Goal: Book appointment/travel/reservation

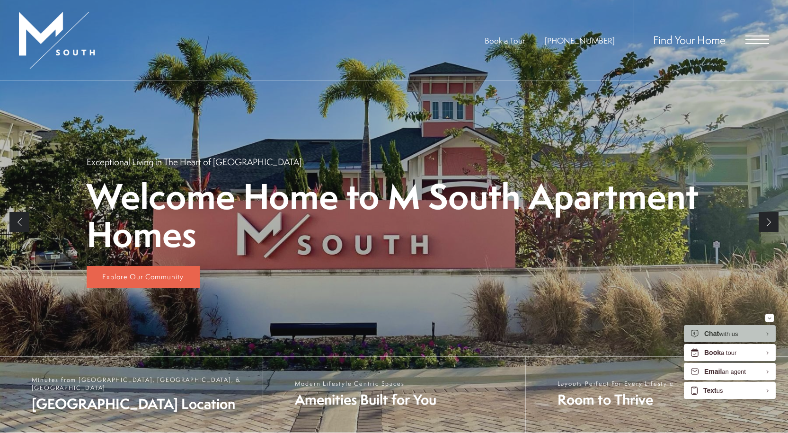
scroll to position [142, 0]
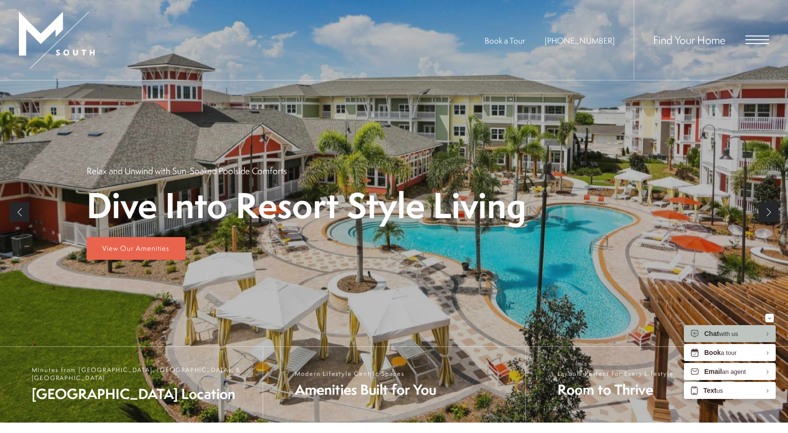
click at [756, 40] on span "Open Menu" at bounding box center [758, 39] width 24 height 1
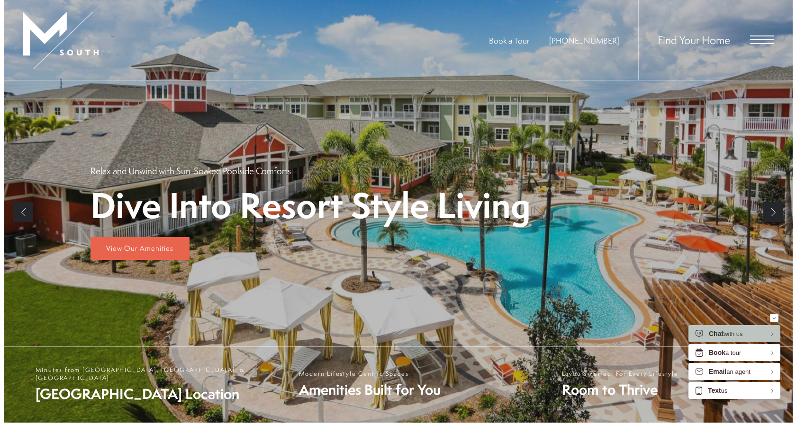
scroll to position [0, 0]
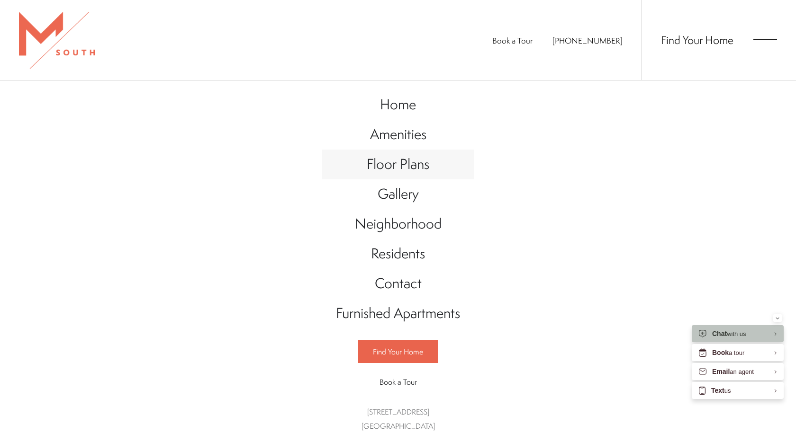
click at [402, 167] on span "Floor Plans" at bounding box center [398, 163] width 63 height 19
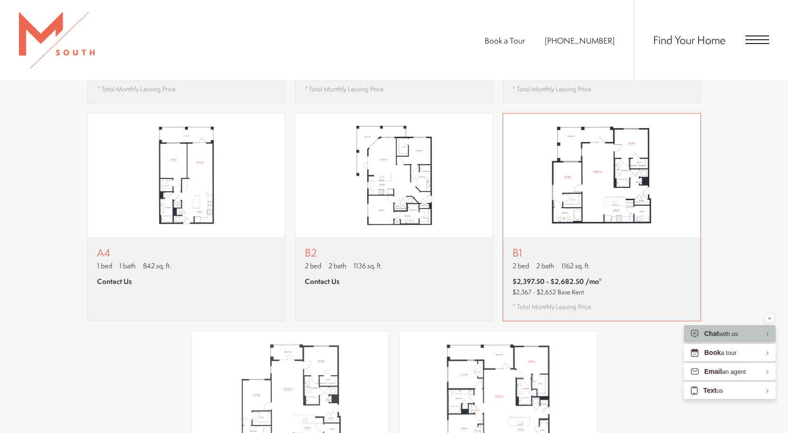
scroll to position [802, 0]
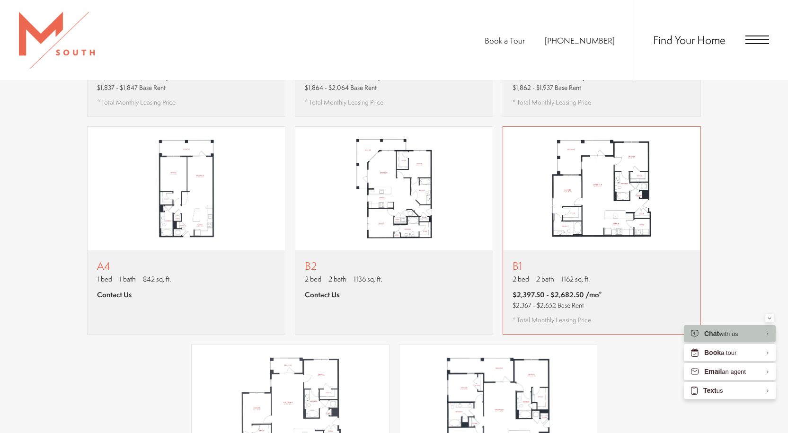
click at [561, 290] on span "$2,397.50 - $2,682.50 /mo*" at bounding box center [557, 295] width 89 height 10
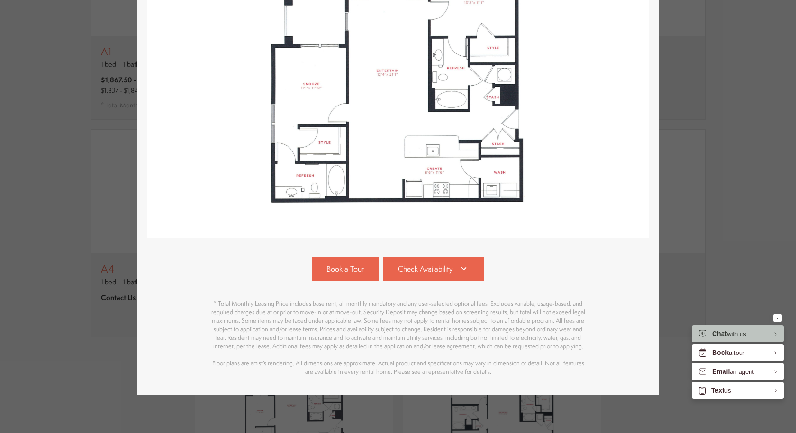
scroll to position [190, 0]
click at [447, 264] on span "Check Availability" at bounding box center [425, 269] width 54 height 11
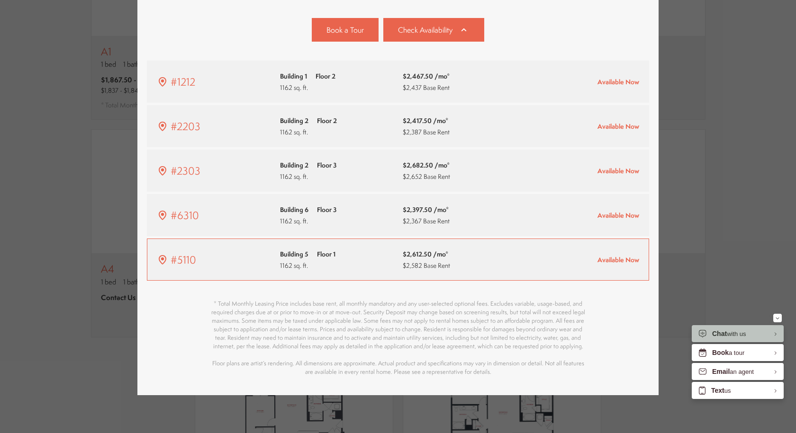
scroll to position [429, 0]
click at [465, 249] on div "$2,612.50 /mo* $2,582 Base Rent" at bounding box center [459, 260] width 114 height 22
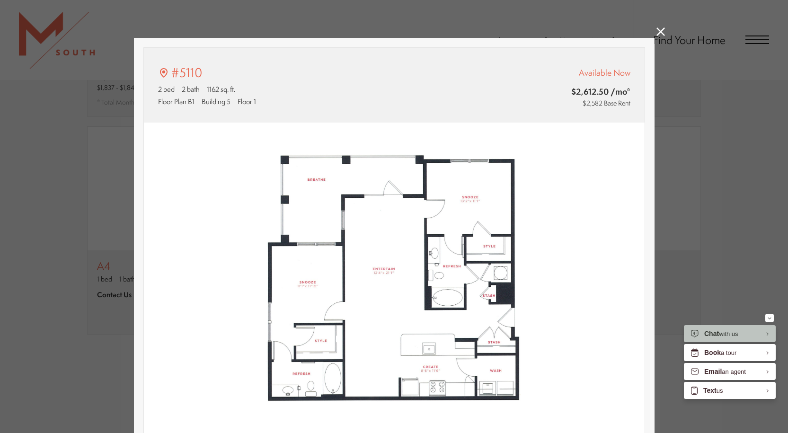
scroll to position [189, 0]
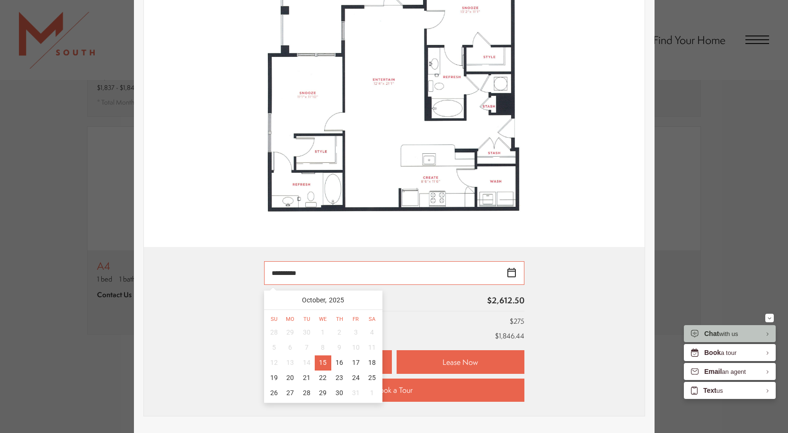
click at [506, 276] on input "**********" at bounding box center [394, 273] width 260 height 24
click at [287, 388] on div "27" at bounding box center [290, 393] width 17 height 15
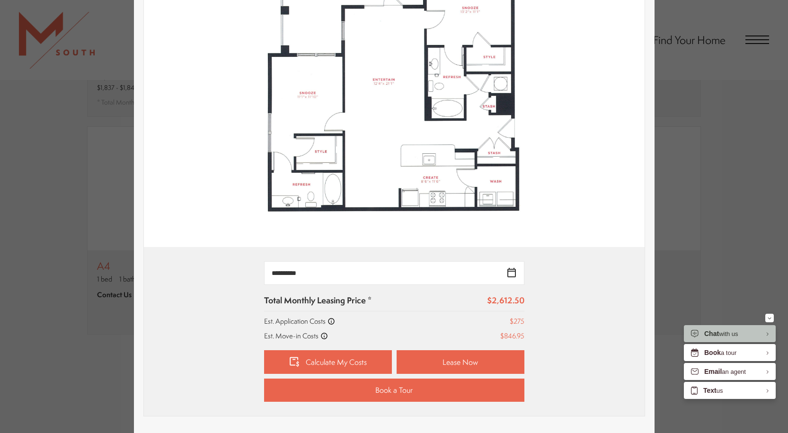
type input "**********"
click at [287, 390] on div "27" at bounding box center [290, 397] width 17 height 15
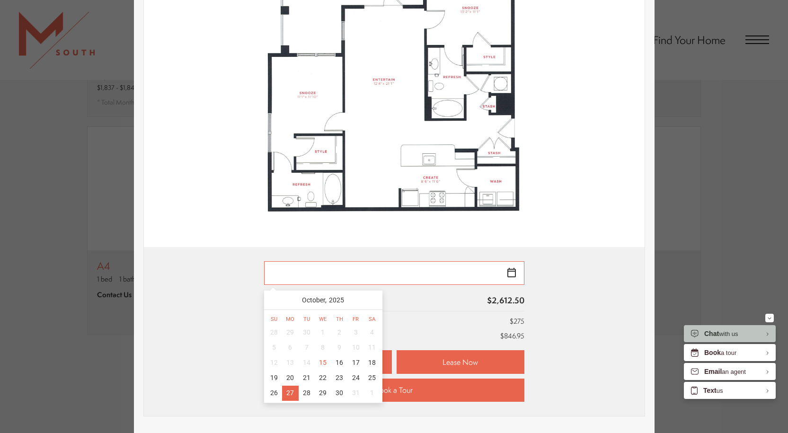
click at [289, 392] on div "27" at bounding box center [290, 393] width 17 height 15
type input "**********"
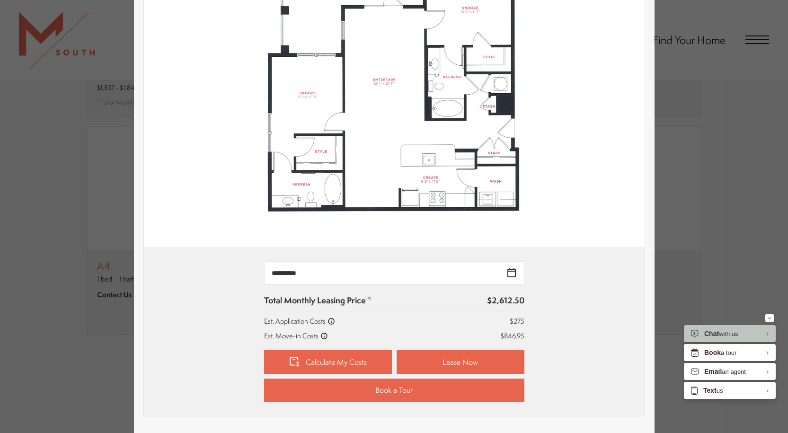
scroll to position [0, 0]
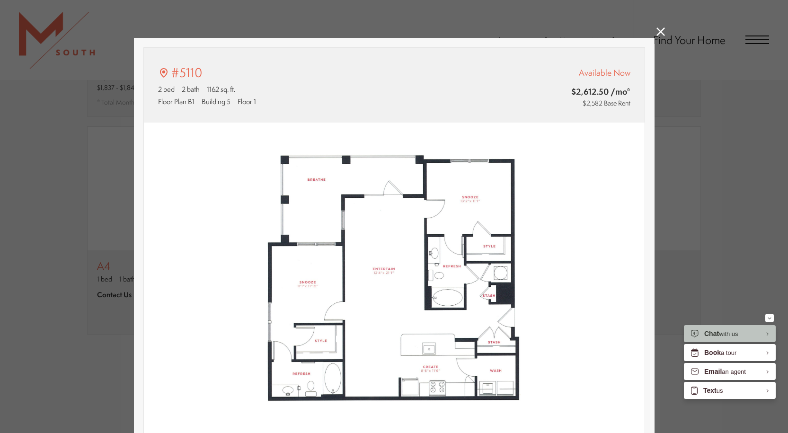
click at [660, 29] on icon at bounding box center [661, 31] width 9 height 9
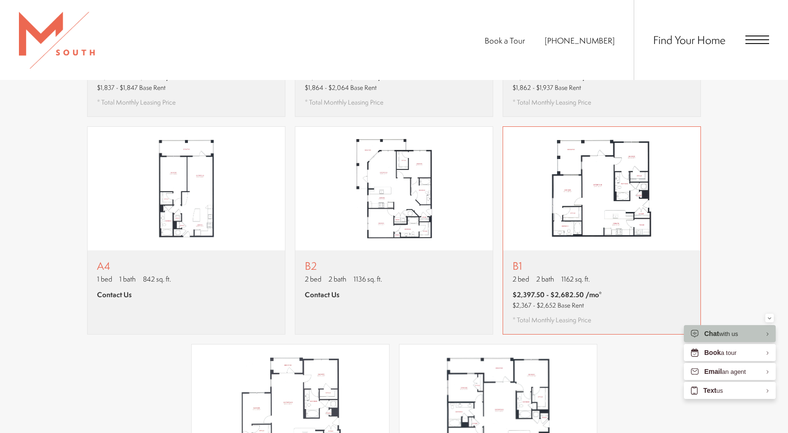
click at [618, 264] on div "B1 2 bed 2 bath 1162 sq. ft. $2,397.50 - $2,682.50 /mo* $2,367 - $2,652 Base Re…" at bounding box center [601, 291] width 197 height 83
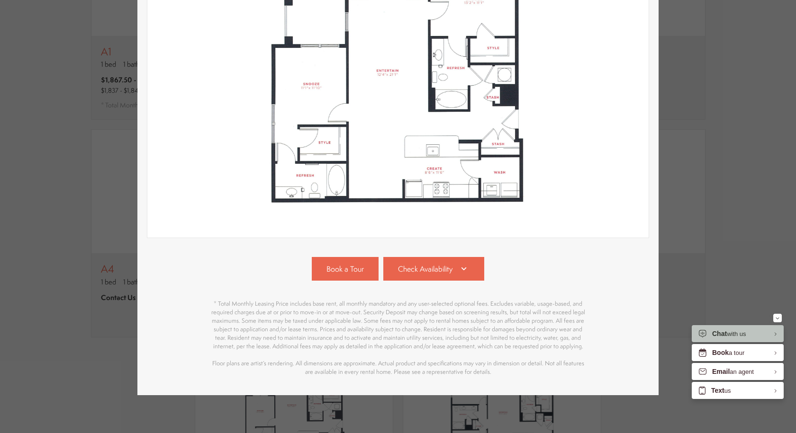
scroll to position [190, 0]
click at [430, 264] on span "Check Availability" at bounding box center [425, 269] width 54 height 11
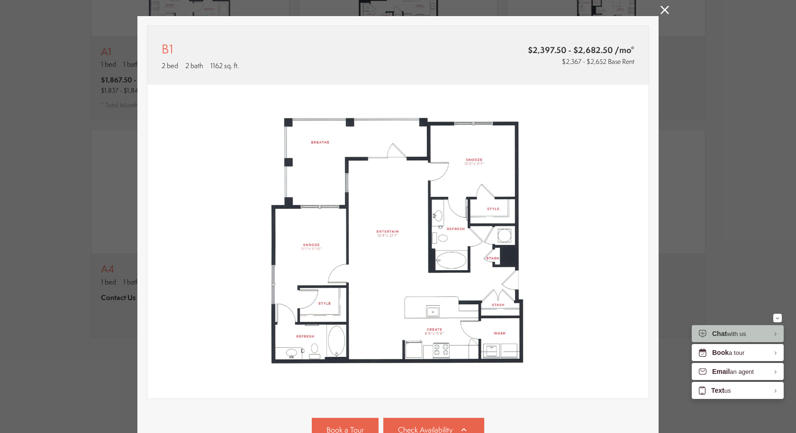
scroll to position [0, 0]
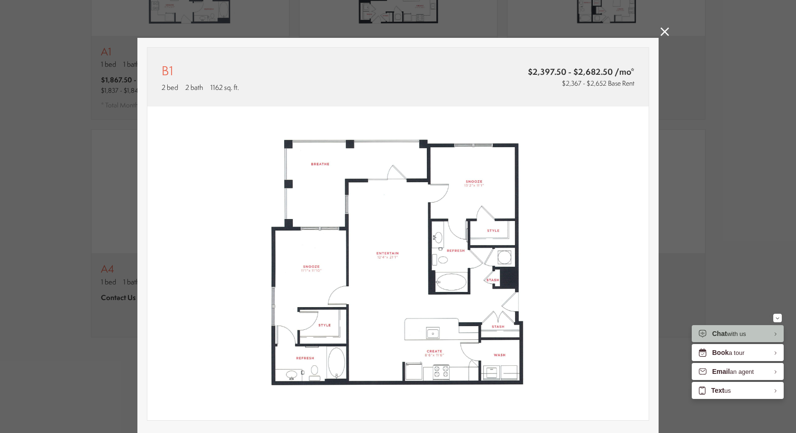
click at [660, 33] on icon at bounding box center [664, 31] width 9 height 9
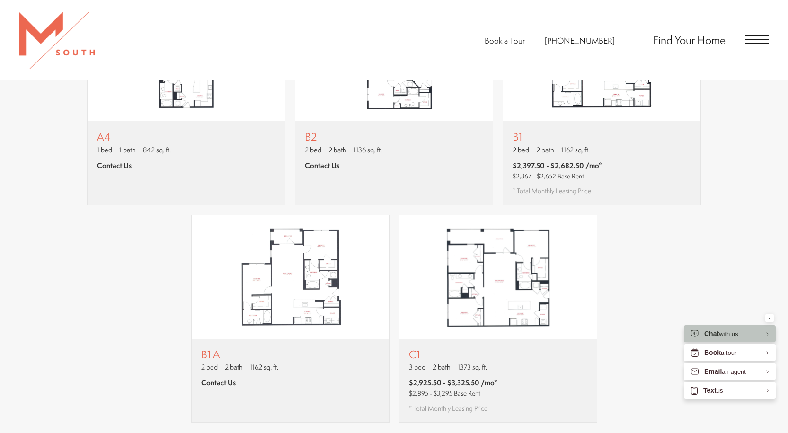
scroll to position [944, 0]
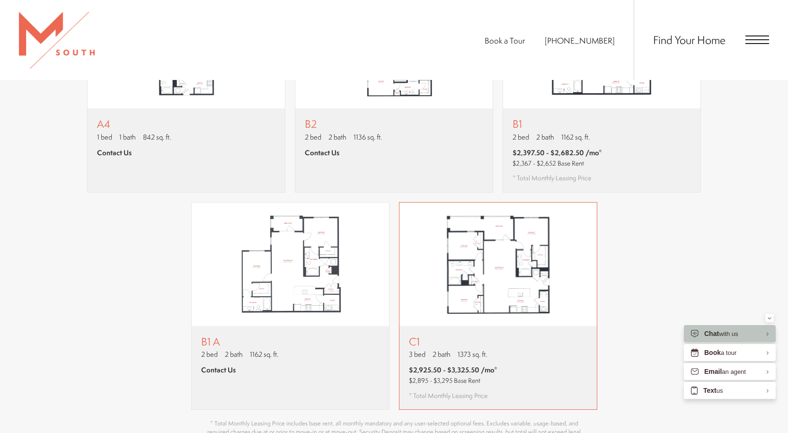
click at [524, 329] on div "C1 3 bed 2 bath 1373 sq. ft. $2,925.50 - $3,325.50 /mo* $2,895 - $3,295 Base Re…" at bounding box center [498, 367] width 197 height 83
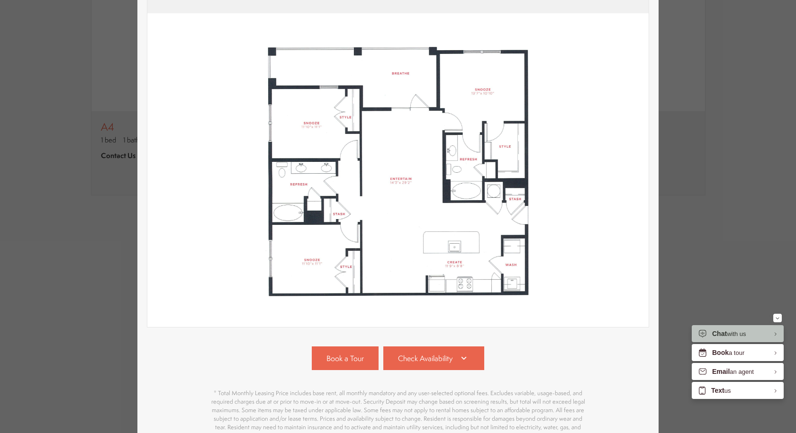
scroll to position [190, 0]
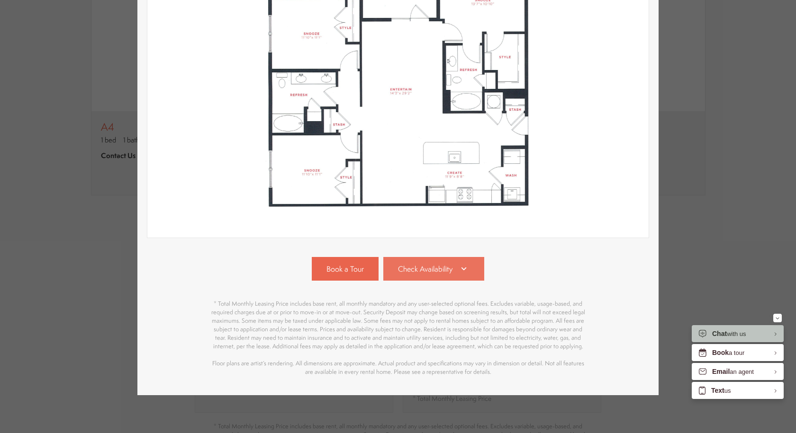
click at [455, 268] on link "Check Availability" at bounding box center [433, 269] width 101 height 24
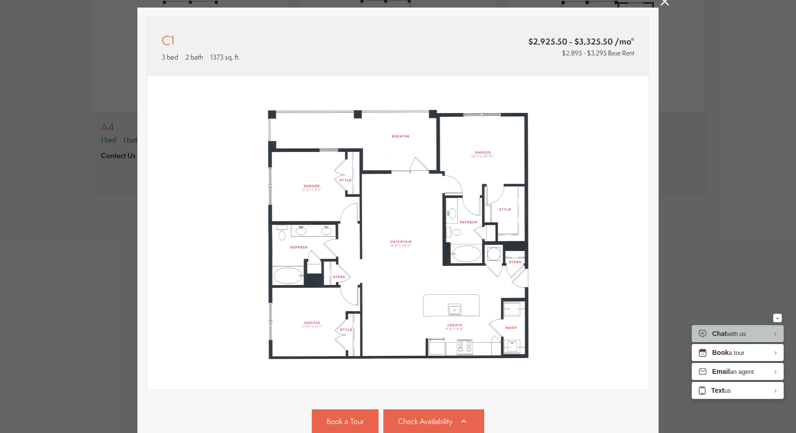
scroll to position [0, 0]
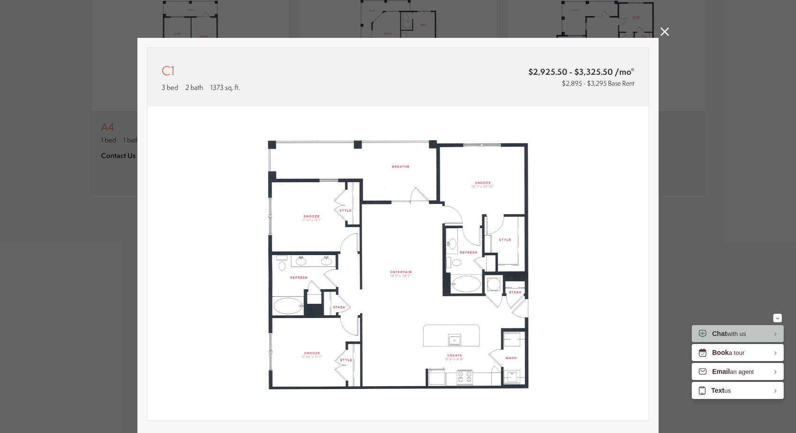
click at [660, 29] on icon at bounding box center [664, 31] width 9 height 9
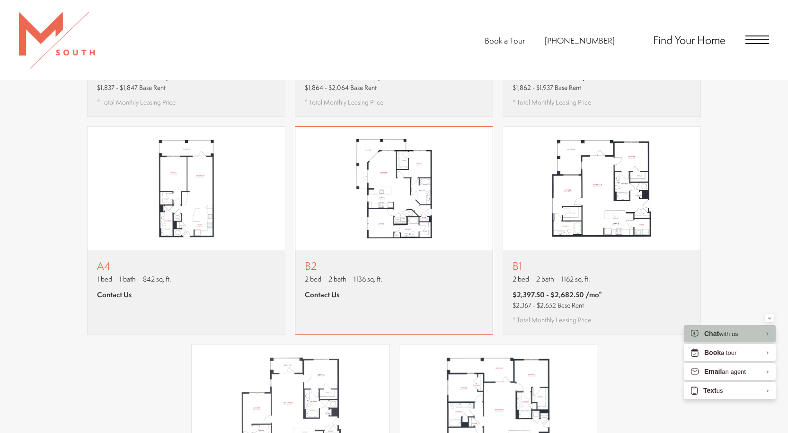
scroll to position [660, 0]
